Goal: Browse casually: Explore the website without a specific task or goal

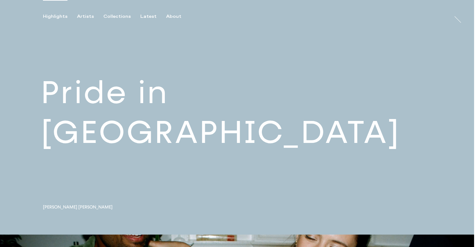
click at [149, 128] on link at bounding box center [237, 117] width 474 height 234
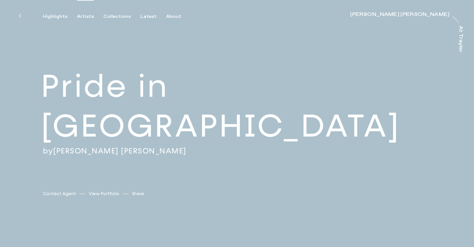
click at [84, 16] on div "Artists" at bounding box center [85, 17] width 17 height 6
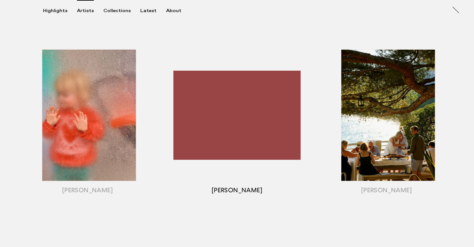
scroll to position [497, 0]
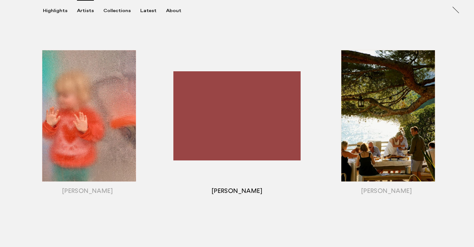
click at [236, 129] on div "button" at bounding box center [237, 123] width 150 height 199
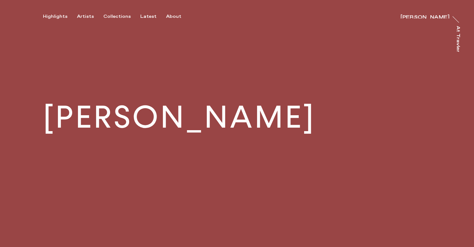
click at [320, 101] on video at bounding box center [237, 117] width 474 height 234
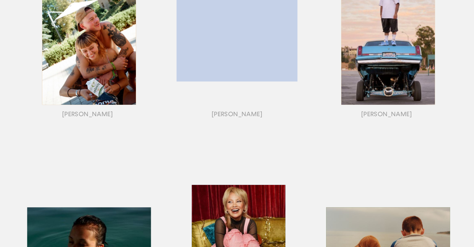
scroll to position [153, 0]
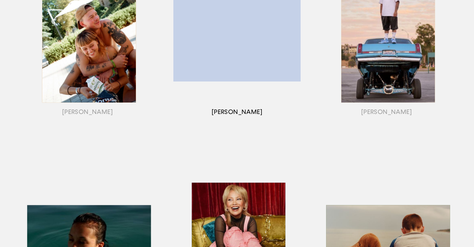
click at [224, 65] on div "button" at bounding box center [237, 45] width 150 height 199
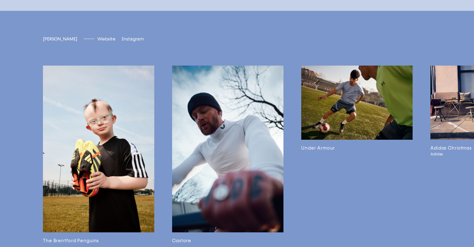
scroll to position [1519, 0]
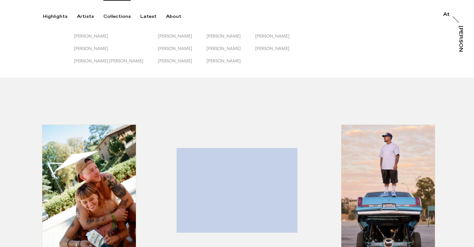
click at [115, 17] on div "Collections" at bounding box center [116, 17] width 27 height 6
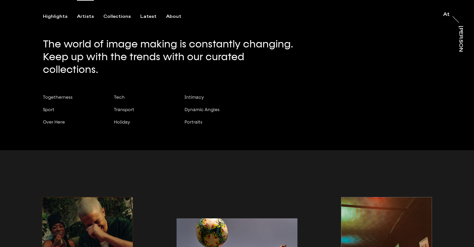
click at [87, 16] on div "Artists" at bounding box center [85, 17] width 17 height 6
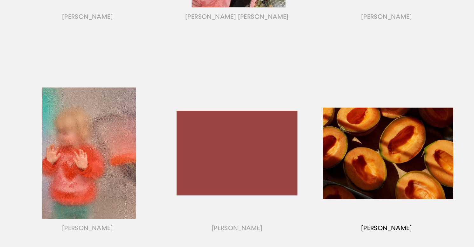
scroll to position [452, 0]
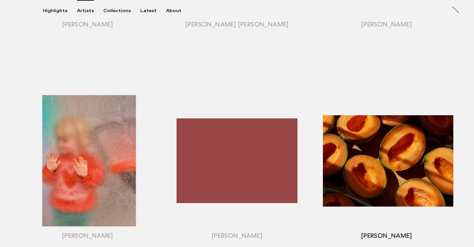
click at [383, 137] on div "button" at bounding box center [387, 168] width 150 height 199
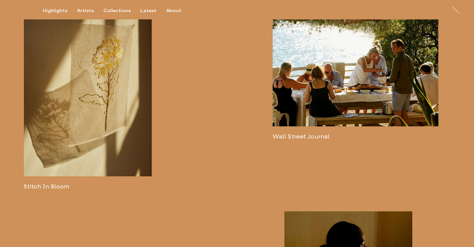
scroll to position [831, 0]
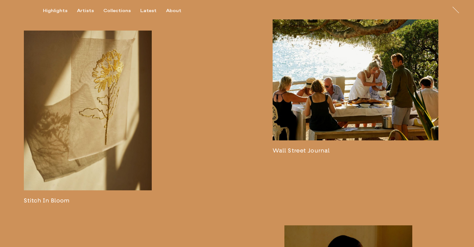
click at [330, 97] on link at bounding box center [356, 43] width 166 height 221
